Goal: Transaction & Acquisition: Purchase product/service

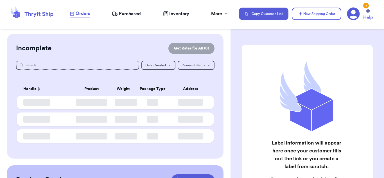
checkbox input "true"
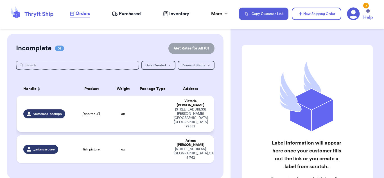
click at [139, 106] on td at bounding box center [152, 114] width 35 height 36
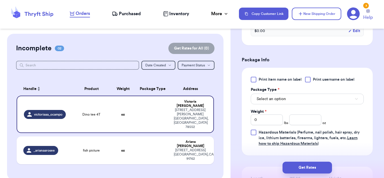
scroll to position [233, 0]
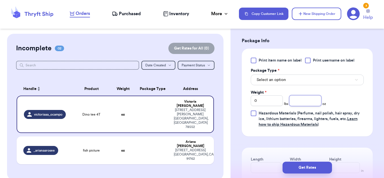
click at [304, 102] on input "number" at bounding box center [305, 100] width 32 height 11
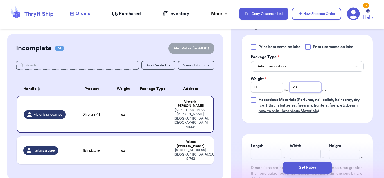
scroll to position [245, 0]
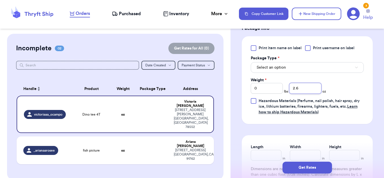
type input "2.6"
click at [312, 68] on button "Select an option" at bounding box center [307, 67] width 113 height 11
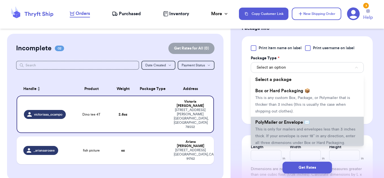
click at [305, 122] on span "PolyMailer or Envelope ✉️" at bounding box center [282, 122] width 55 height 4
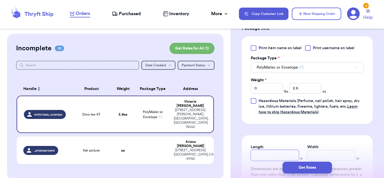
click at [273, 153] on input "Length" at bounding box center [275, 155] width 48 height 11
type input "10"
click at [315, 153] on input "Width *" at bounding box center [331, 155] width 48 height 11
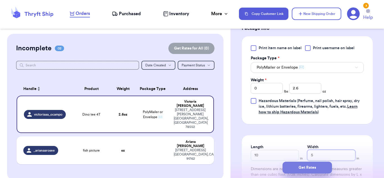
type input "5"
click at [321, 166] on button "Get Rates" at bounding box center [307, 168] width 49 height 12
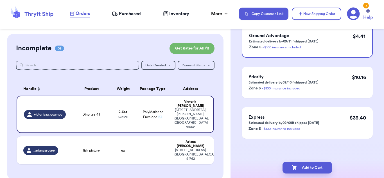
scroll to position [0, 0]
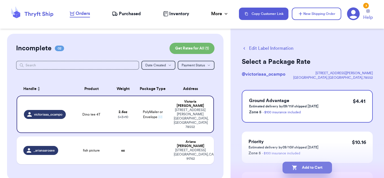
click at [330, 168] on button "Add to Cart" at bounding box center [307, 168] width 49 height 12
checkbox input "true"
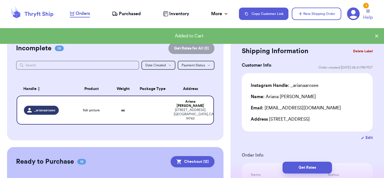
click at [213, 127] on div "Incomplete 01 Get Rates for All ( 0 ) Get Rates for All ( 0 ) Date Created Date…" at bounding box center [115, 87] width 217 height 107
